Goal: Register for event/course

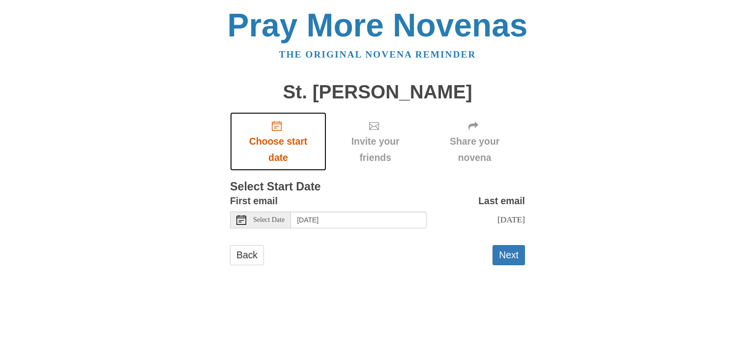
click at [280, 150] on span "Choose start date" at bounding box center [278, 149] width 77 height 32
click at [280, 224] on div "Select Date" at bounding box center [260, 219] width 61 height 17
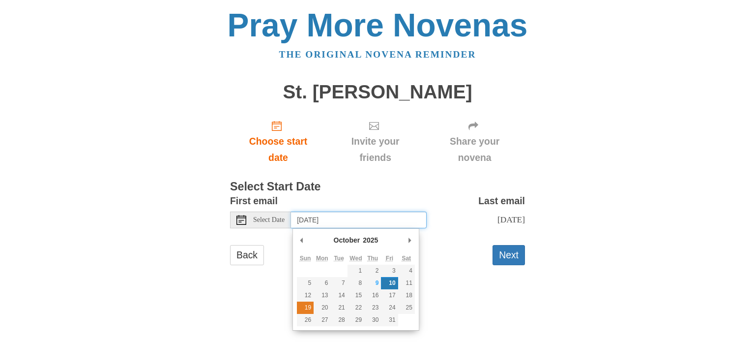
type input "Sunday, October 19th"
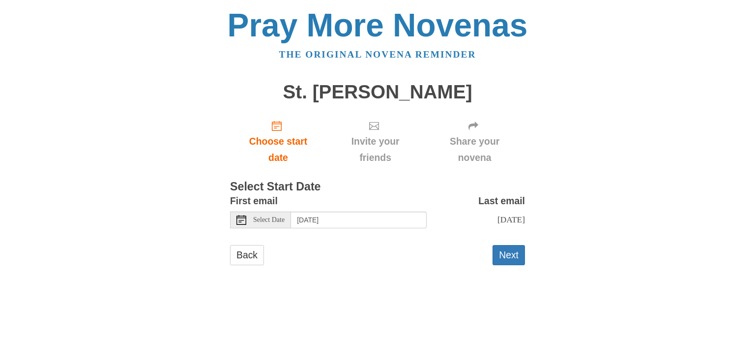
click at [488, 258] on div "Back Next" at bounding box center [377, 259] width 295 height 29
click at [501, 254] on button "Next" at bounding box center [508, 255] width 32 height 20
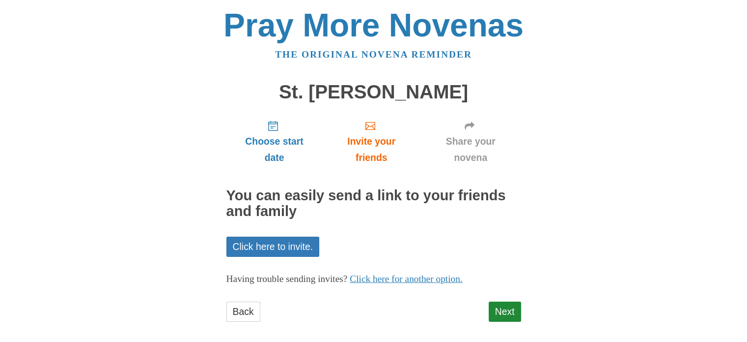
drag, startPoint x: 507, startPoint y: 311, endPoint x: 488, endPoint y: 319, distance: 20.7
click at [488, 319] on div "Back Next" at bounding box center [374, 315] width 295 height 29
click at [499, 314] on link "Next" at bounding box center [505, 311] width 32 height 20
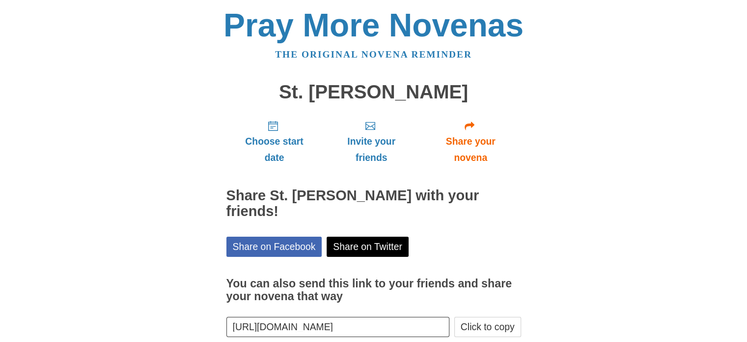
scroll to position [37, 0]
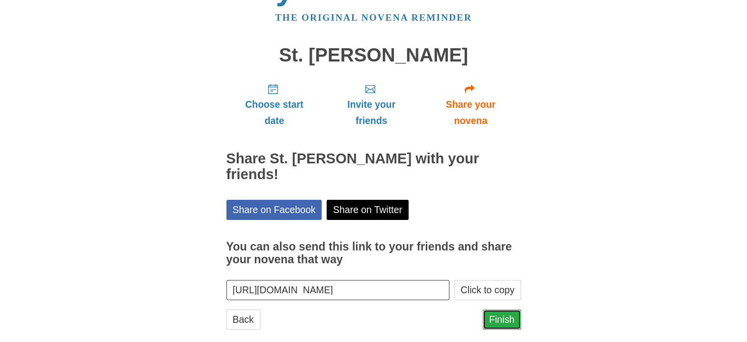
click at [495, 311] on link "Finish" at bounding box center [502, 319] width 38 height 20
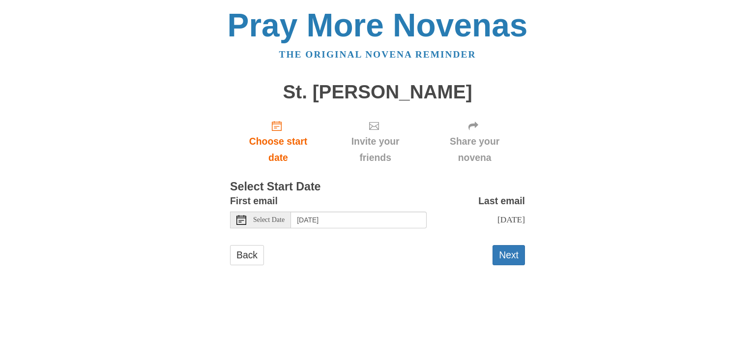
click at [277, 221] on span "Select Date" at bounding box center [268, 219] width 31 height 7
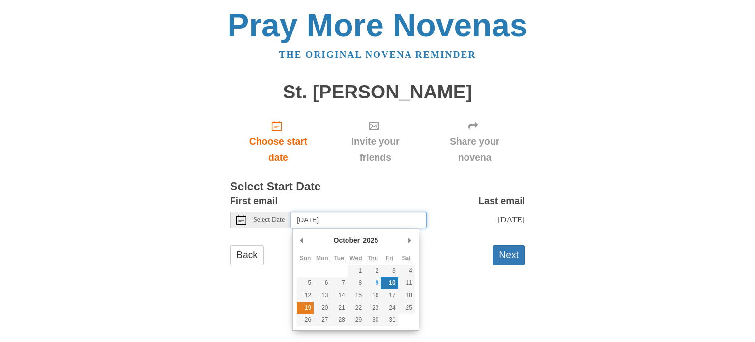
type input "Sunday, October 19th"
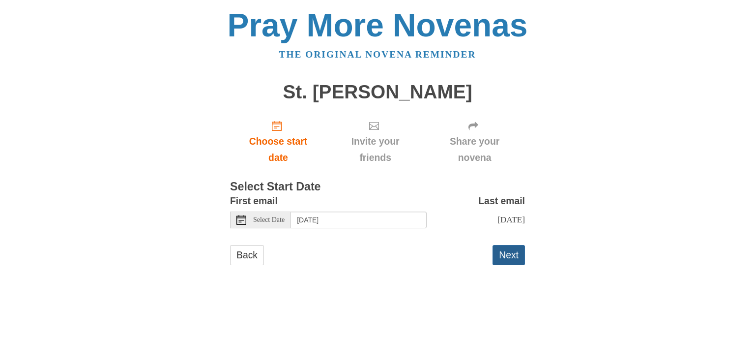
click at [509, 255] on button "Next" at bounding box center [508, 255] width 32 height 20
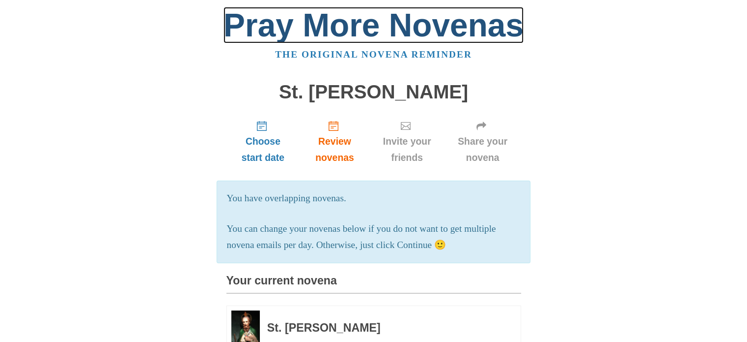
click at [386, 39] on link "Pray More Novenas" at bounding box center [374, 25] width 300 height 36
